Goal: Task Accomplishment & Management: Manage account settings

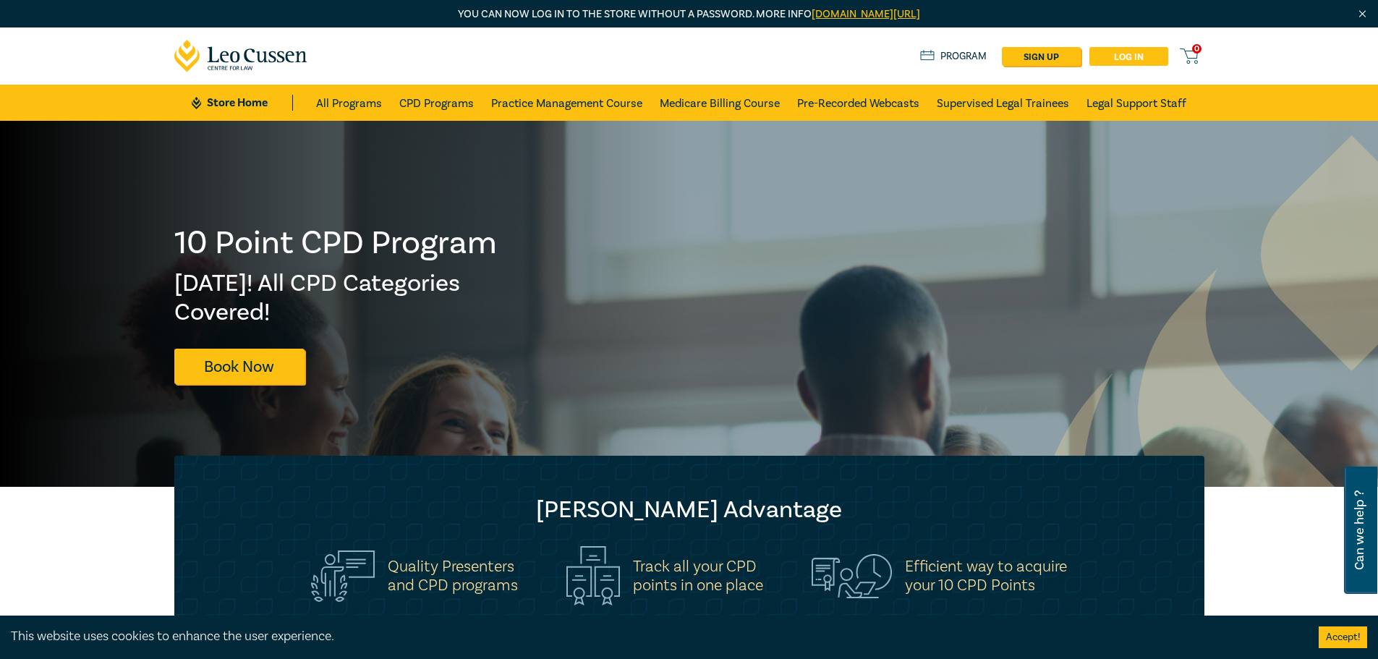
click at [1122, 59] on link "Log in" at bounding box center [1129, 56] width 79 height 19
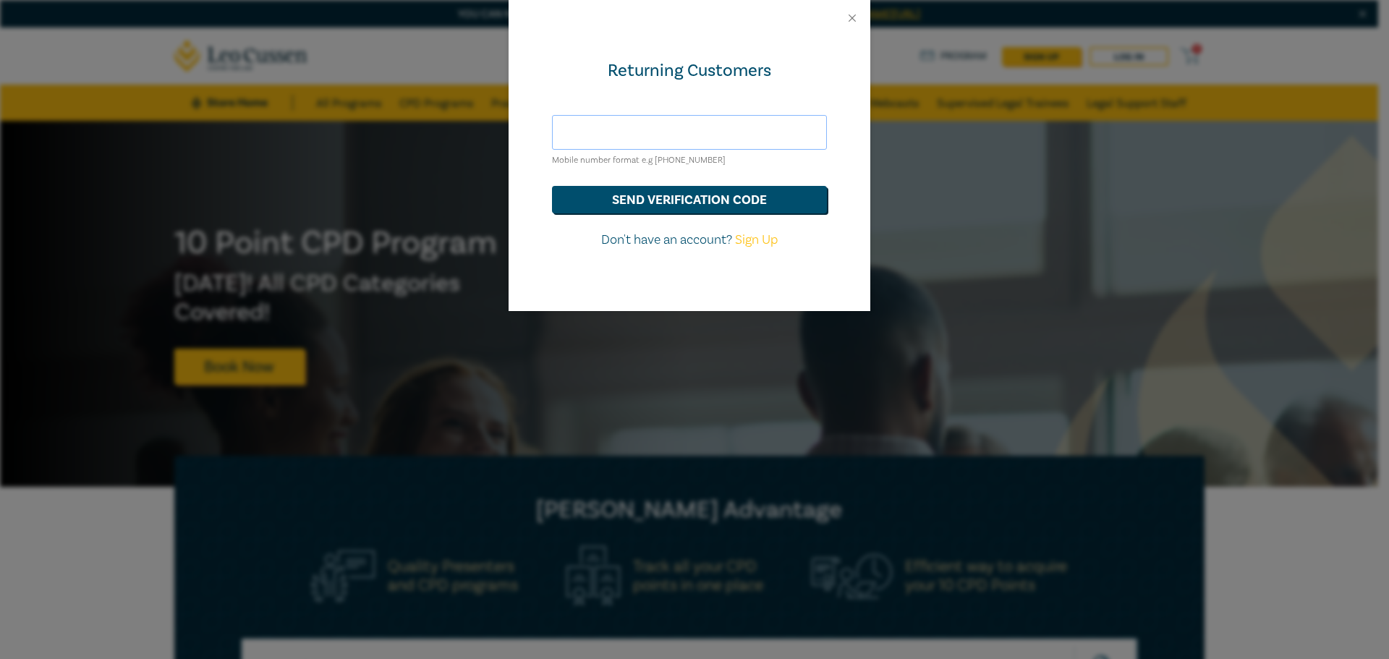
click at [711, 139] on input "text" at bounding box center [689, 132] width 275 height 35
type input "olivia@taylorlegal.au"
click at [702, 193] on button "send verification code" at bounding box center [689, 199] width 275 height 27
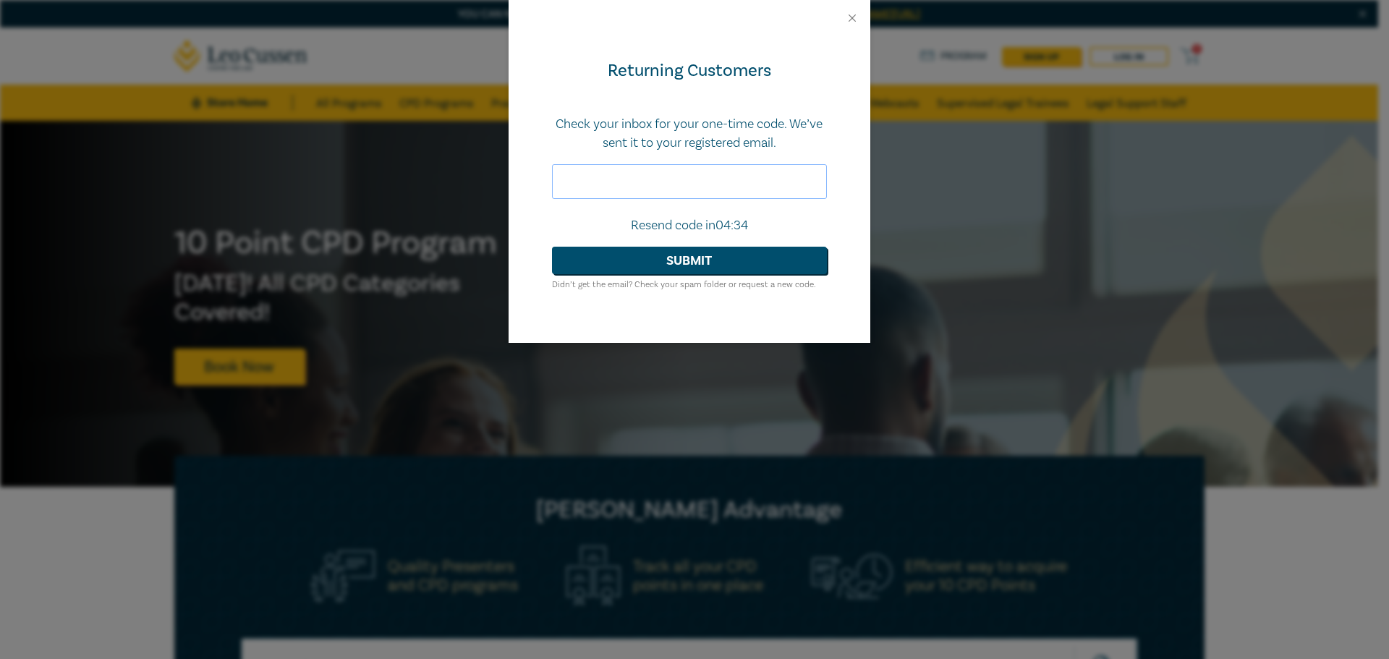
click at [687, 173] on input "text" at bounding box center [689, 181] width 275 height 35
drag, startPoint x: 623, startPoint y: 188, endPoint x: 632, endPoint y: 184, distance: 10.4
click at [623, 188] on input "text" at bounding box center [689, 181] width 275 height 35
click at [850, 20] on button "Close" at bounding box center [852, 18] width 13 height 13
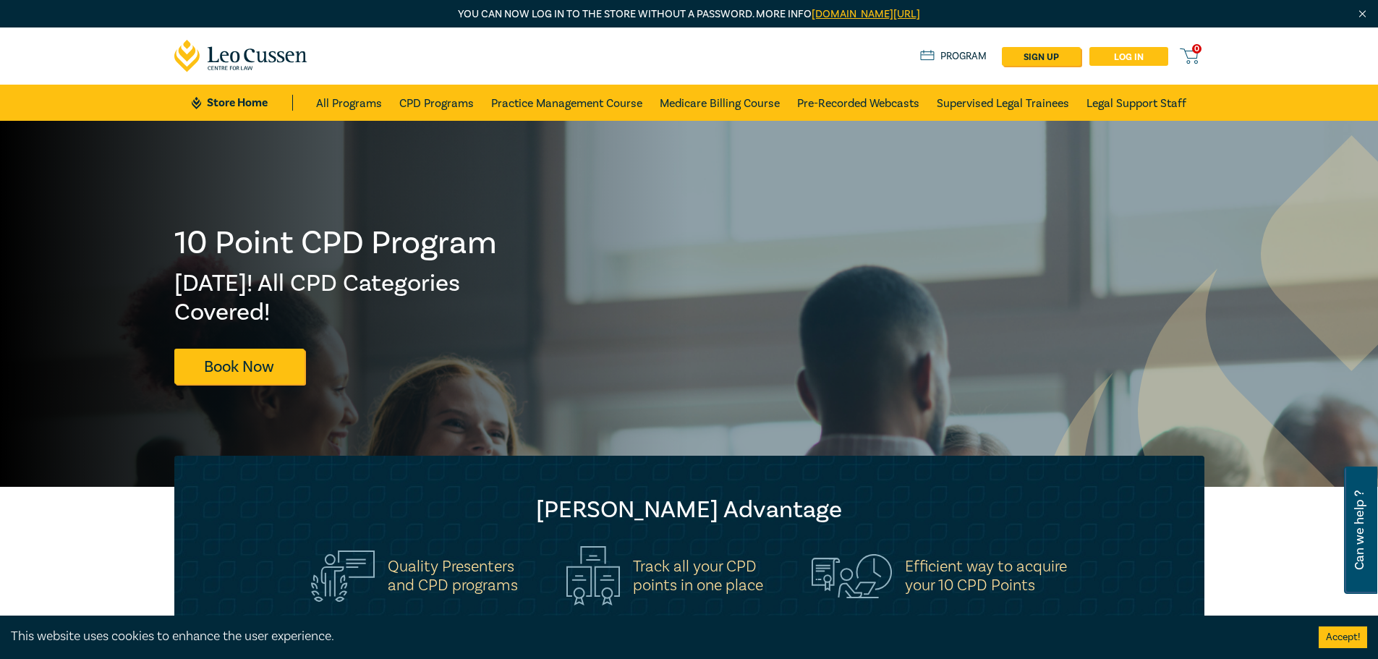
click at [1123, 57] on link "Log in" at bounding box center [1129, 56] width 79 height 19
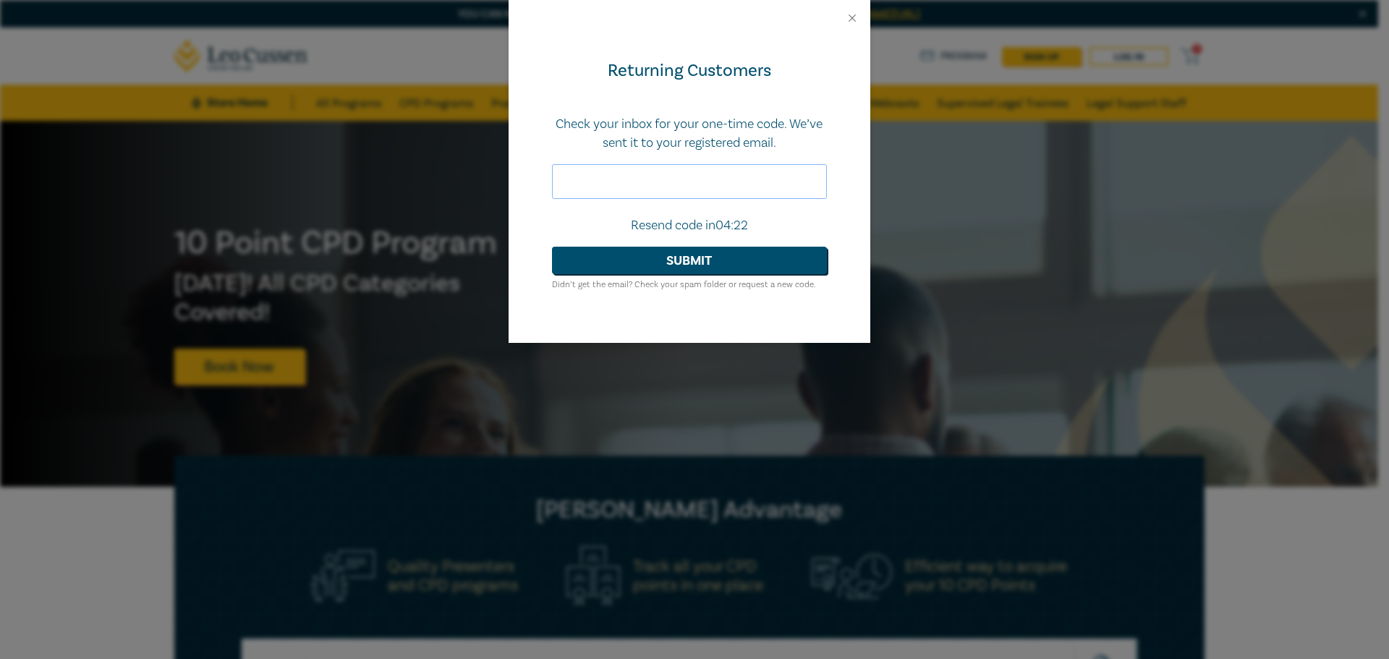
click at [679, 188] on input "text" at bounding box center [689, 181] width 275 height 35
click at [677, 192] on input "text" at bounding box center [689, 181] width 275 height 35
type input "500765"
click at [552, 247] on button "Submit" at bounding box center [689, 260] width 275 height 27
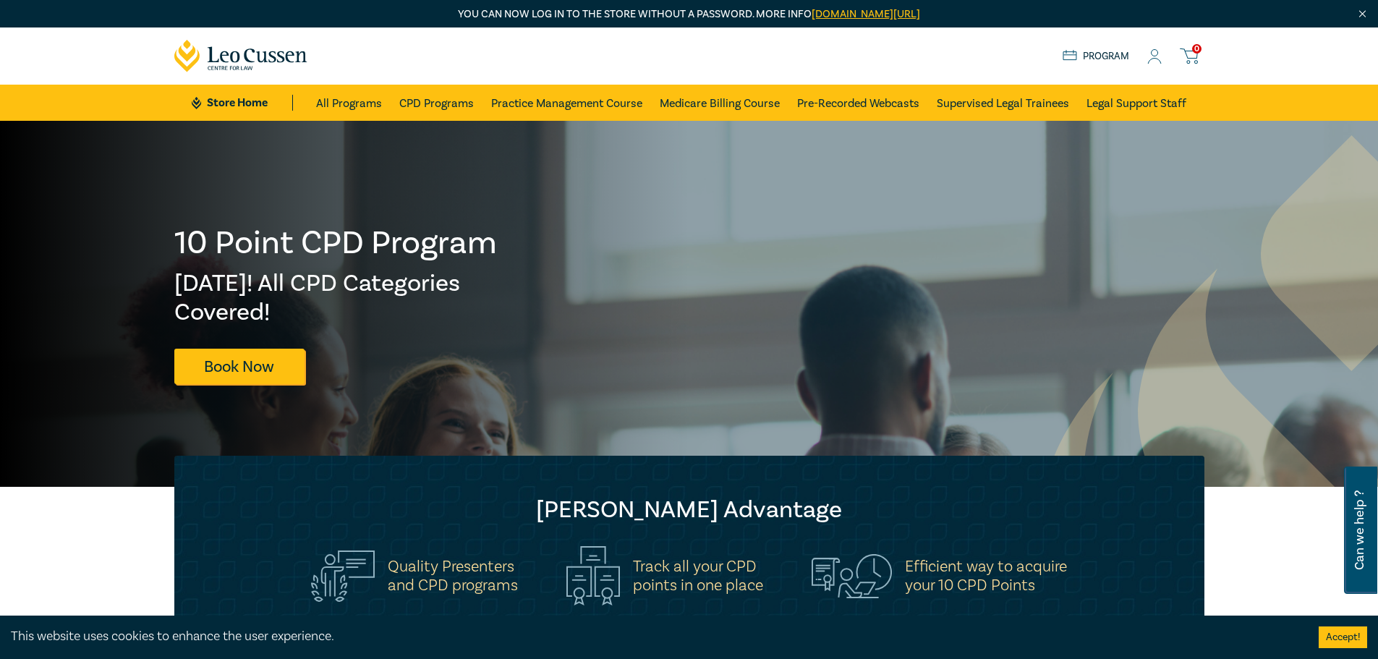
click at [1107, 54] on link "Program" at bounding box center [1096, 56] width 67 height 16
